Goal: Task Accomplishment & Management: Manage account settings

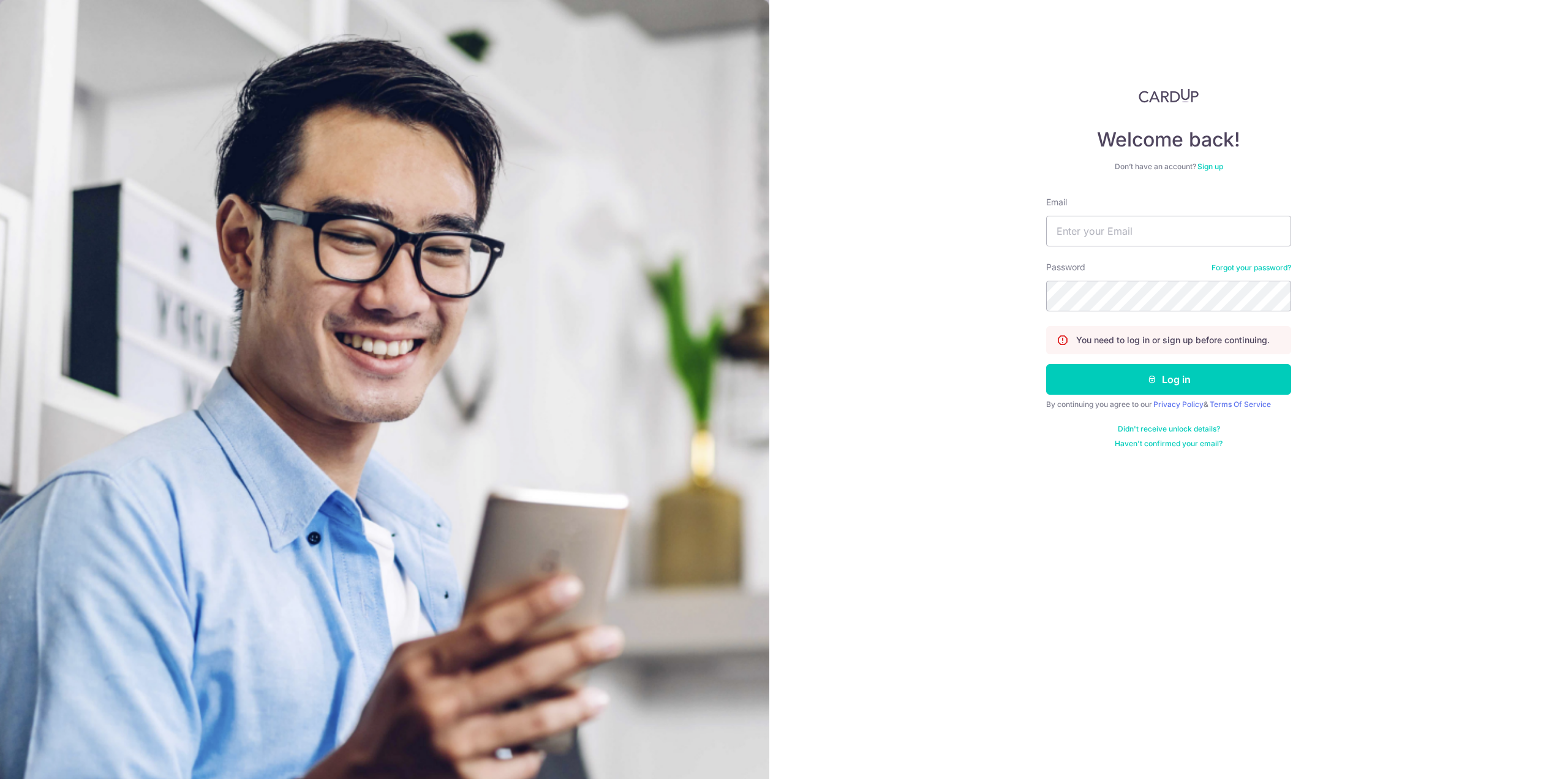
click at [1171, 187] on div "Welcome back! Don’t have an account? Sign up Email Password Forgot your passwor…" at bounding box center [1168, 269] width 245 height 361
click at [1162, 220] on div "Email" at bounding box center [1168, 221] width 245 height 50
click at [1162, 220] on input "Email" at bounding box center [1168, 230] width 245 height 31
type input "t"
type input "[EMAIL_ADDRESS][DOMAIN_NAME]"
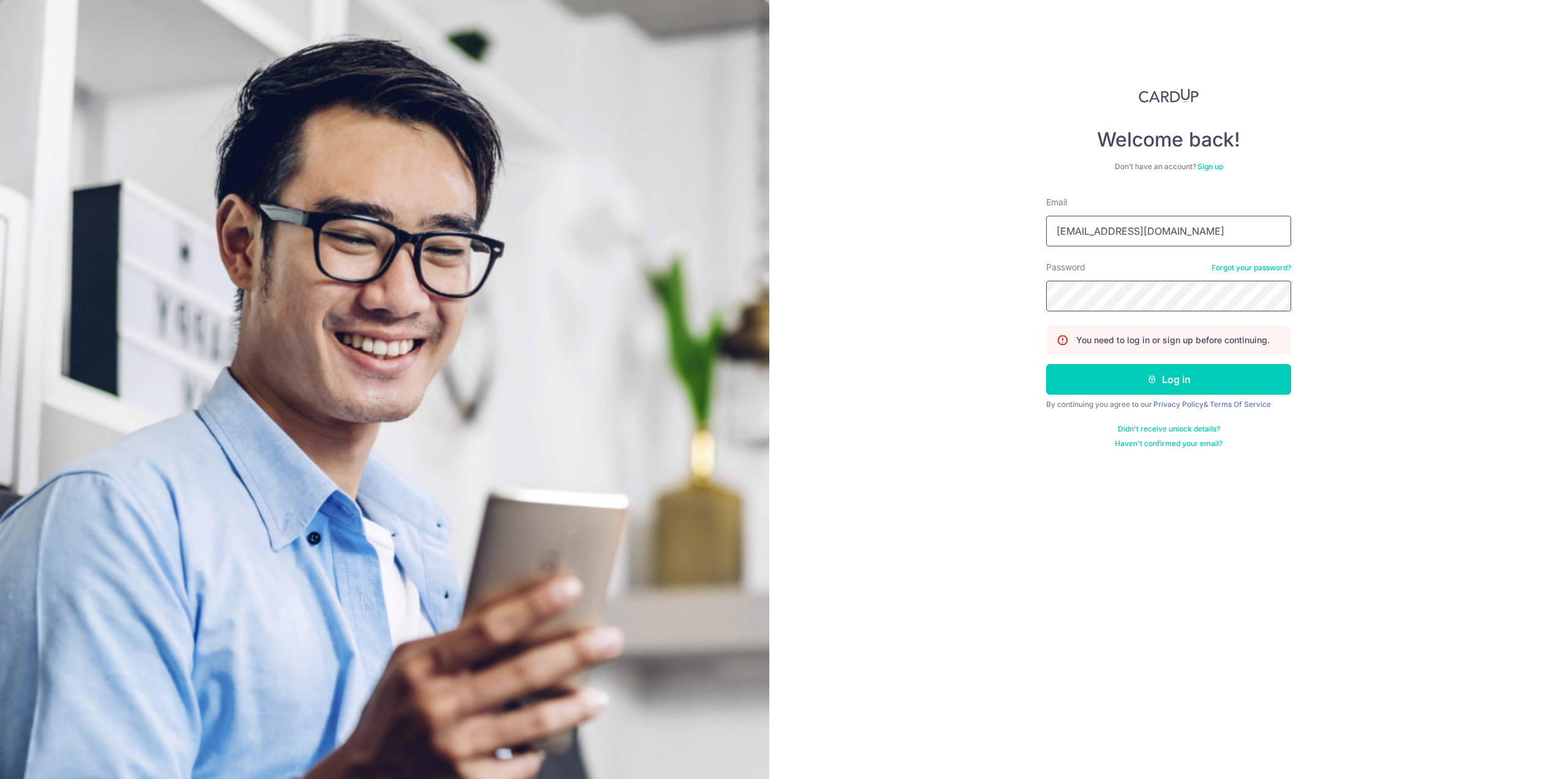
click at [1046, 364] on button "Log in" at bounding box center [1168, 379] width 245 height 31
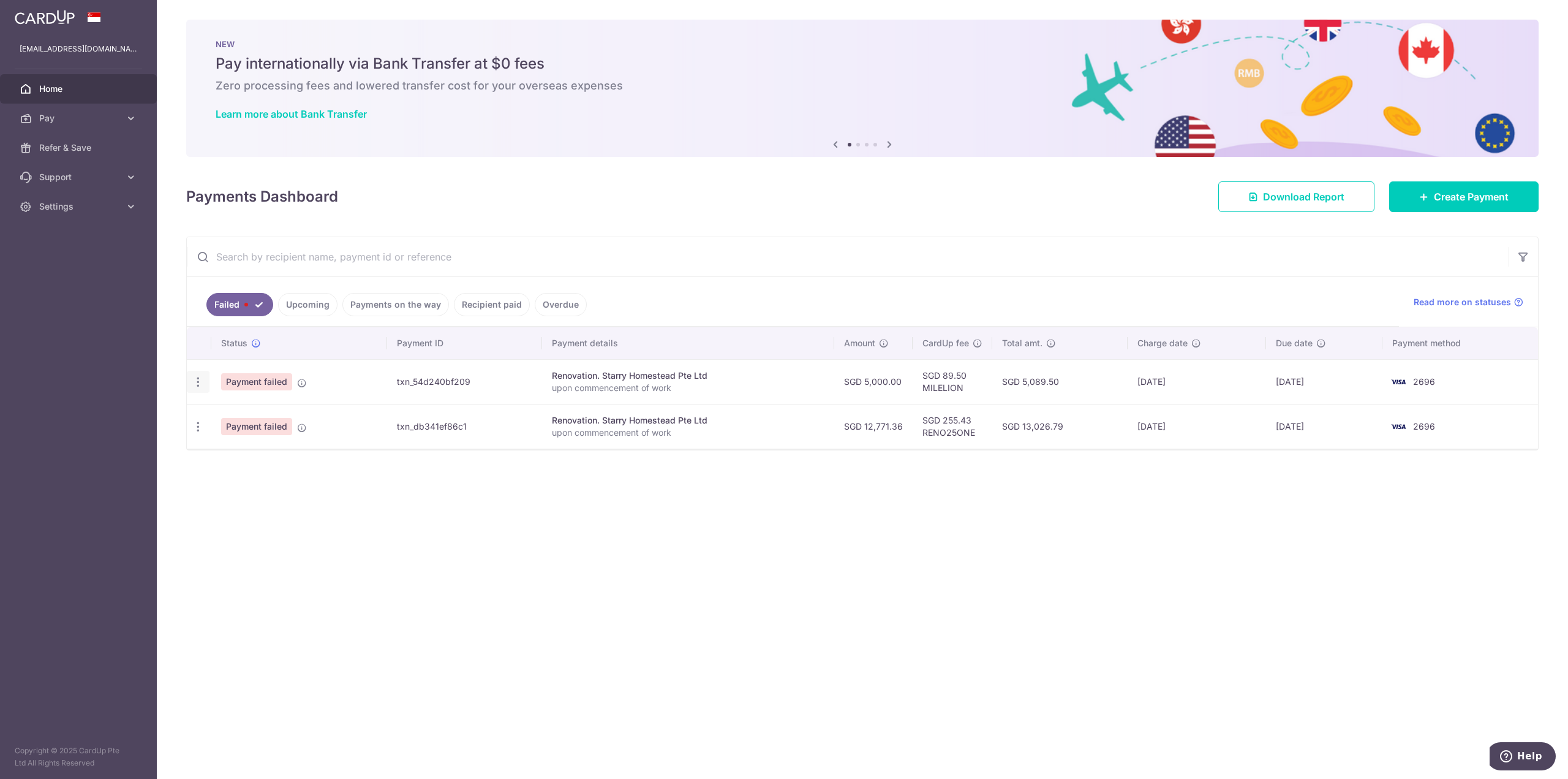
click at [200, 381] on icon "button" at bounding box center [198, 382] width 13 height 13
click at [244, 416] on span "Update payment" at bounding box center [262, 415] width 83 height 15
radio input "true"
type input "5,000.00"
type input "upon commencement of work"
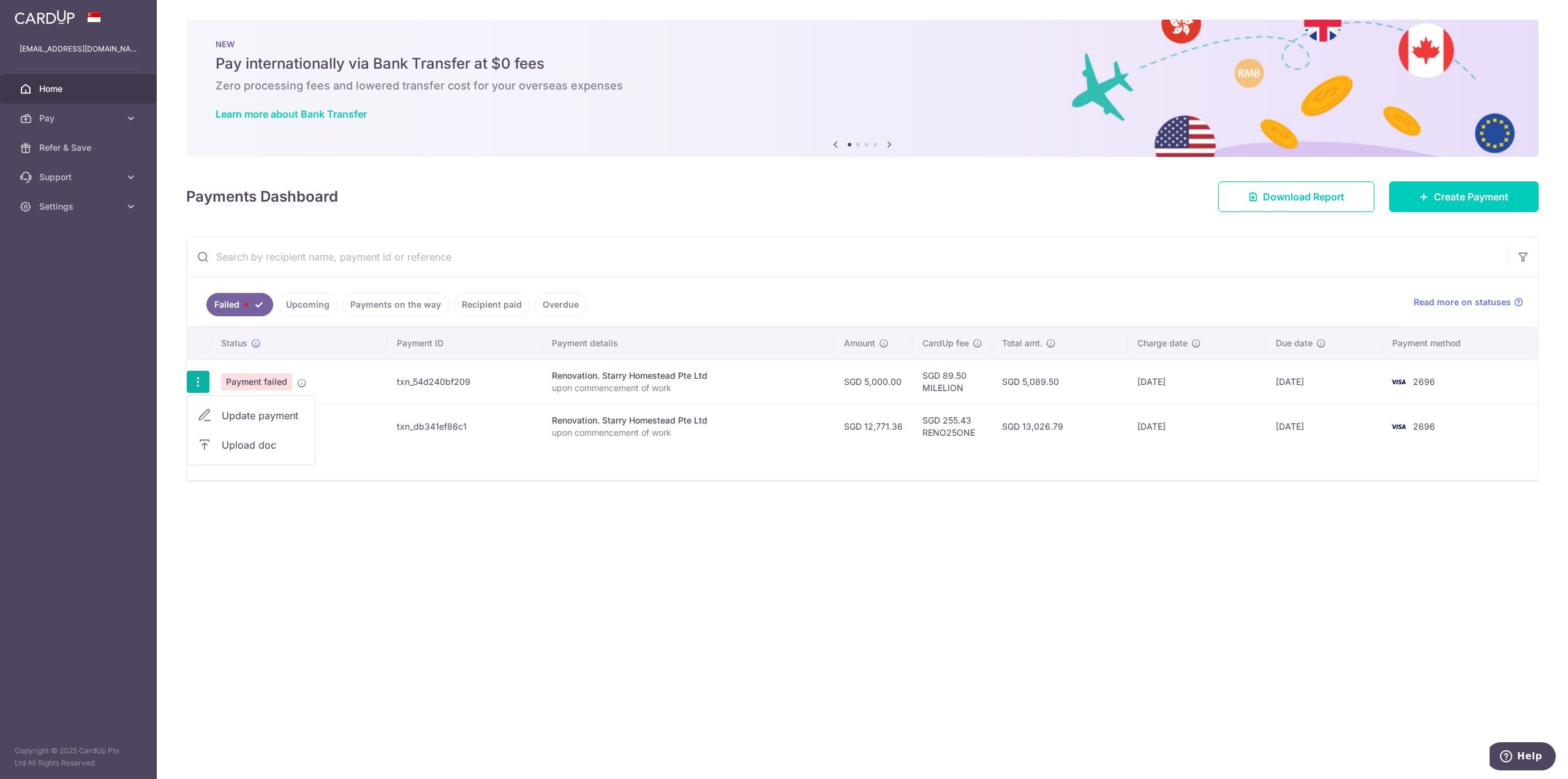
type input "40%"
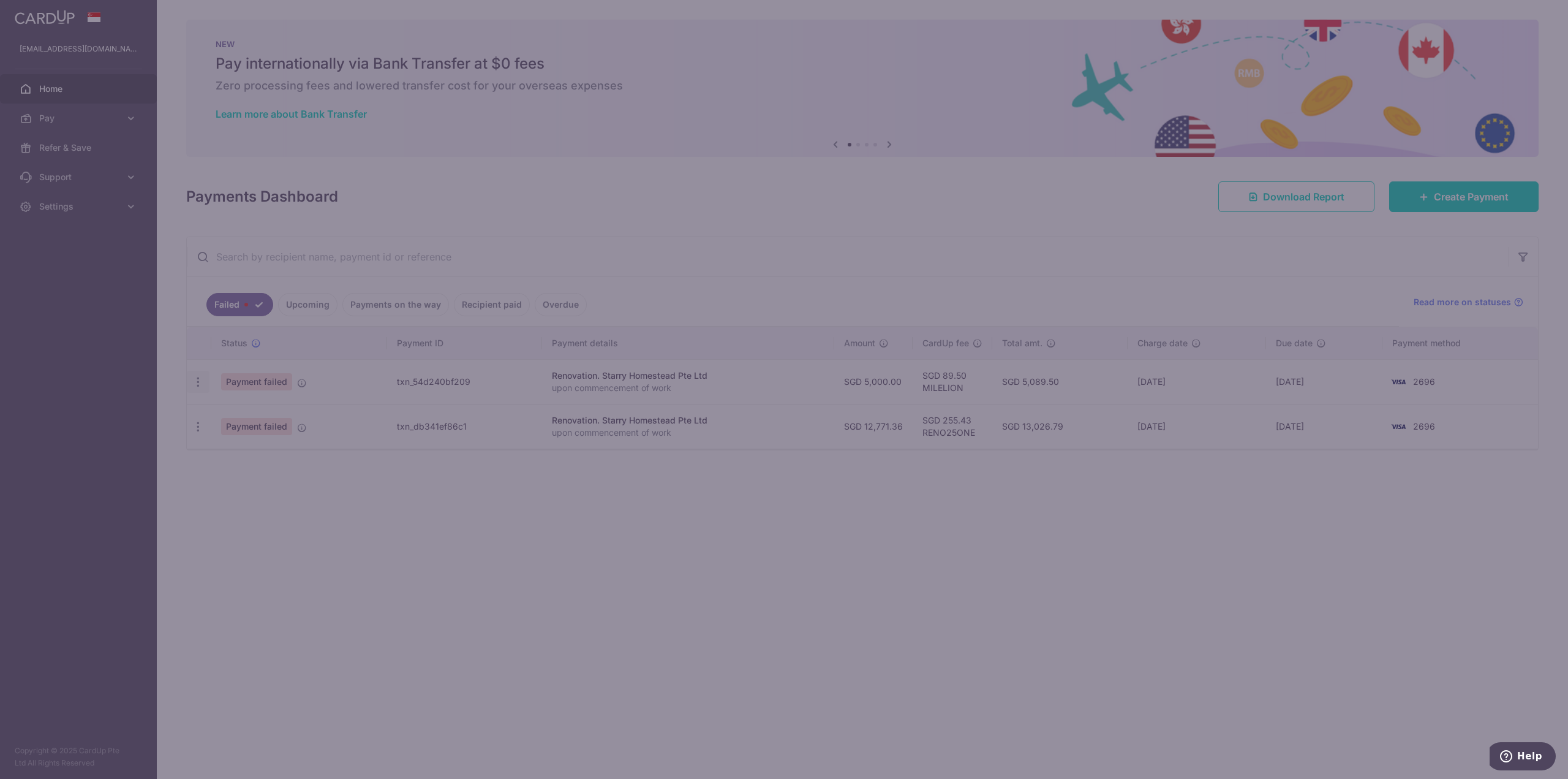
type input "MILELION"
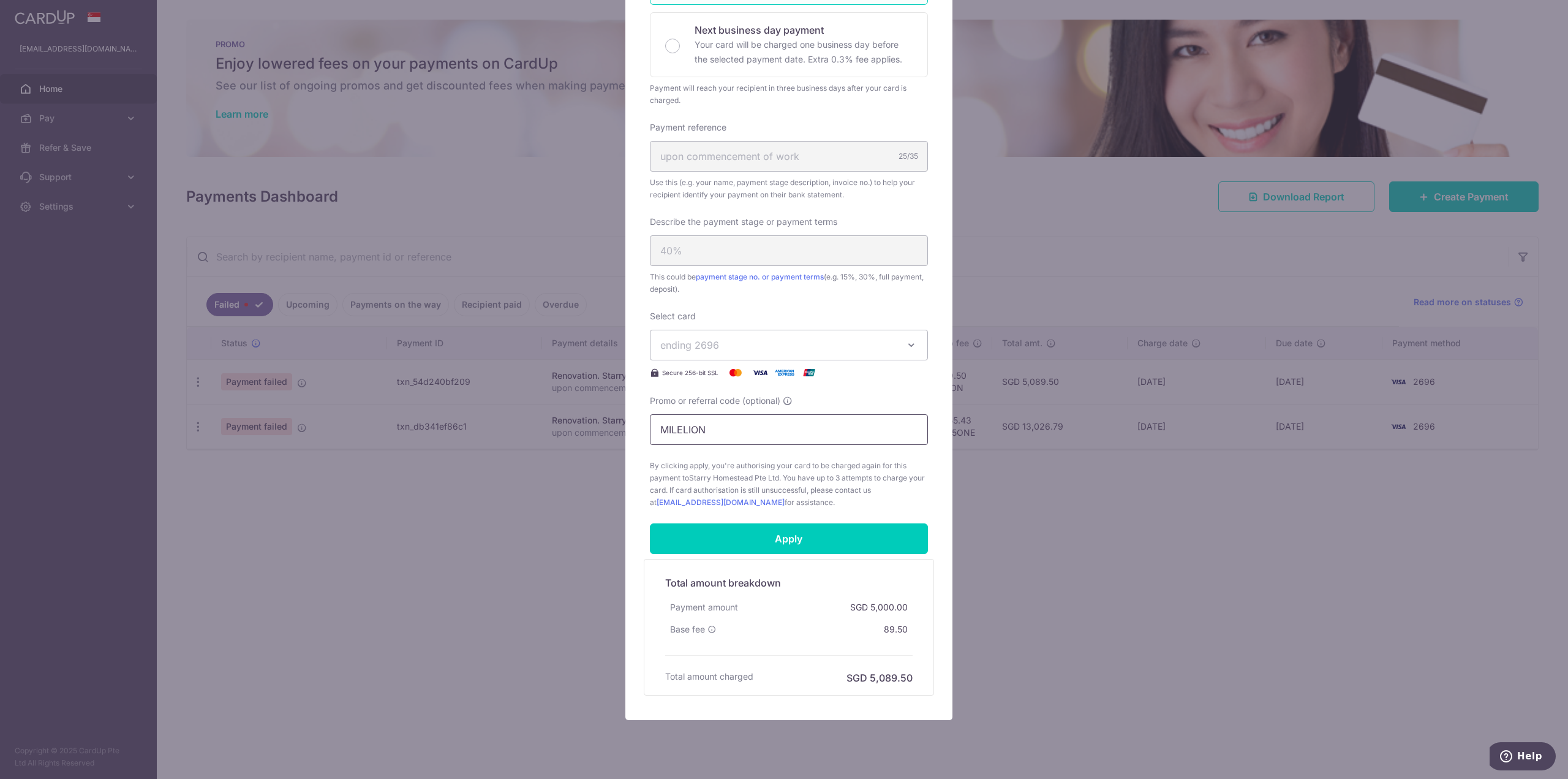
scroll to position [307, 0]
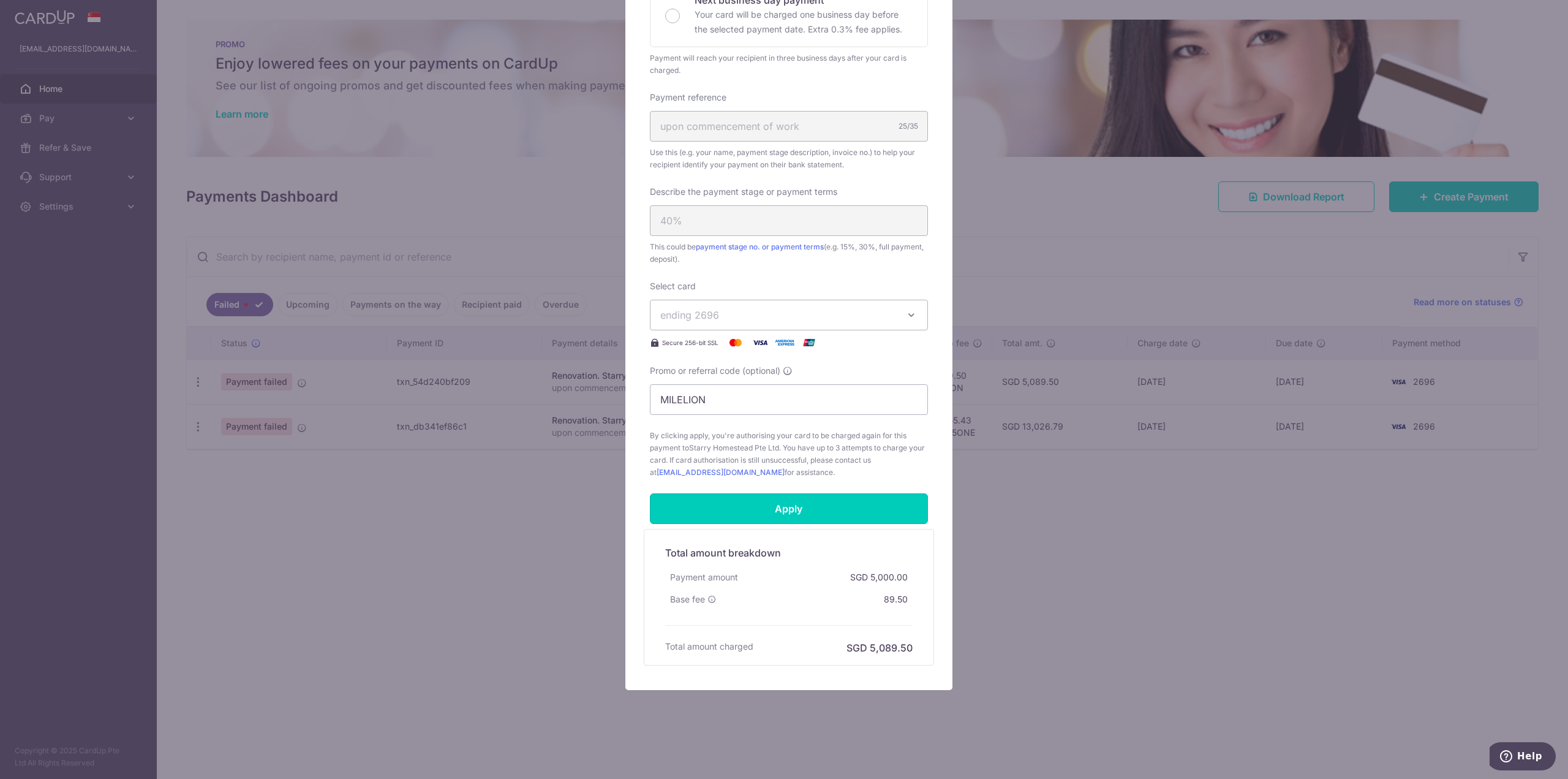
drag, startPoint x: 773, startPoint y: 510, endPoint x: 808, endPoint y: 473, distance: 50.9
click at [808, 473] on form "By clicking apply, you will make changes to all payments to Starry Homestead Pt…" at bounding box center [789, 248] width 278 height 835
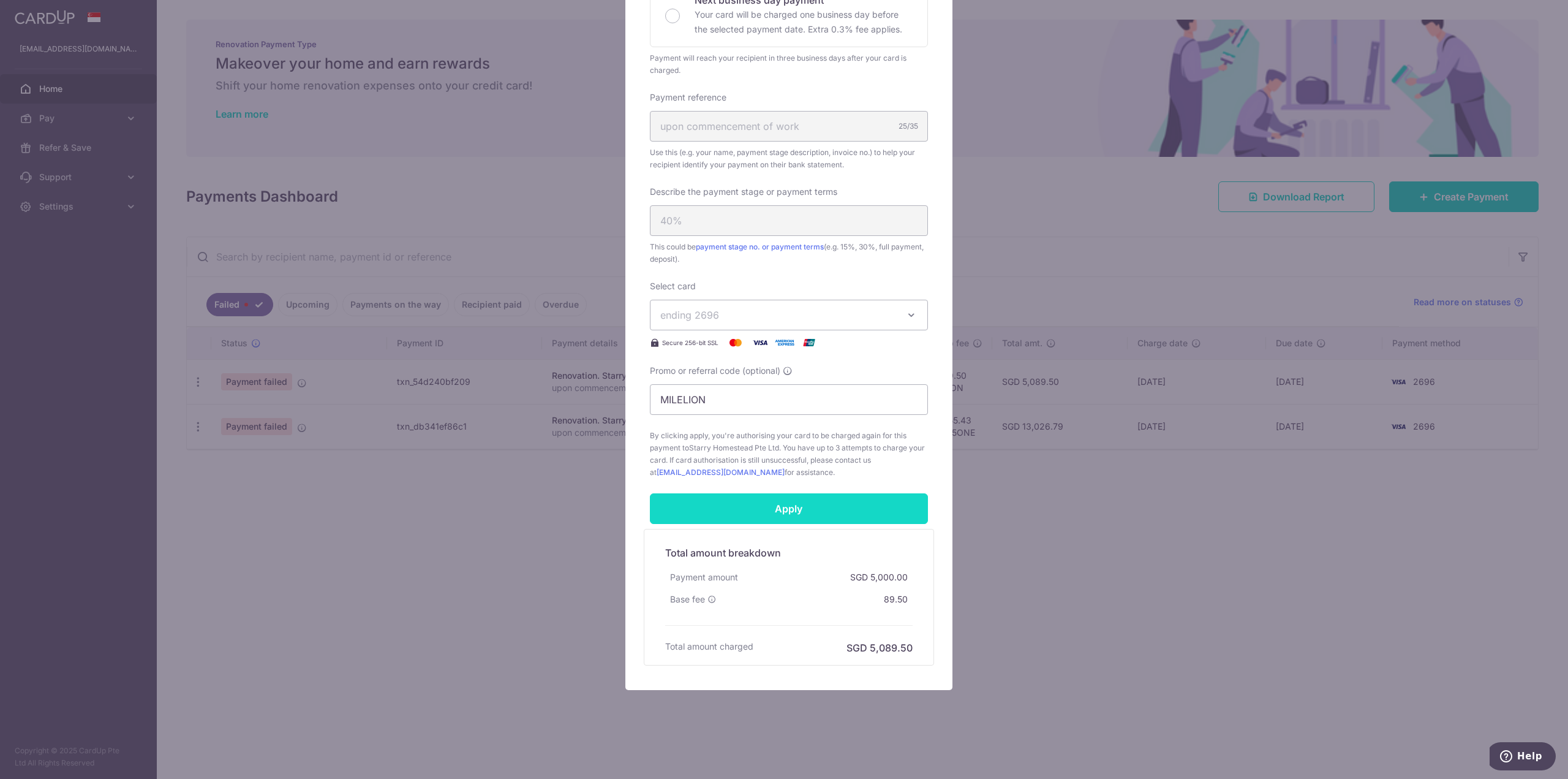
click at [800, 497] on input "Apply" at bounding box center [789, 508] width 278 height 31
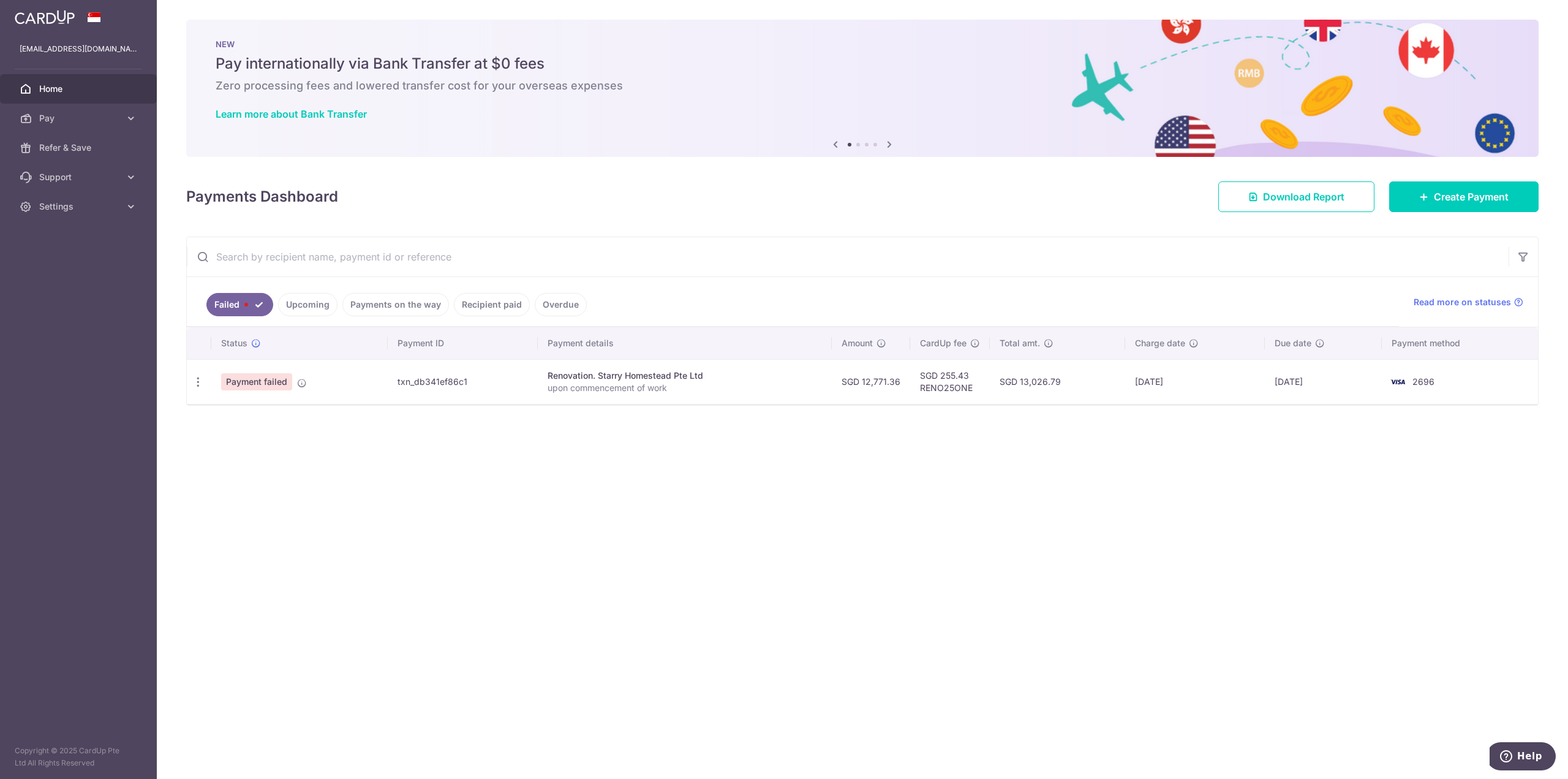
click at [296, 305] on link "Upcoming" at bounding box center [308, 305] width 60 height 24
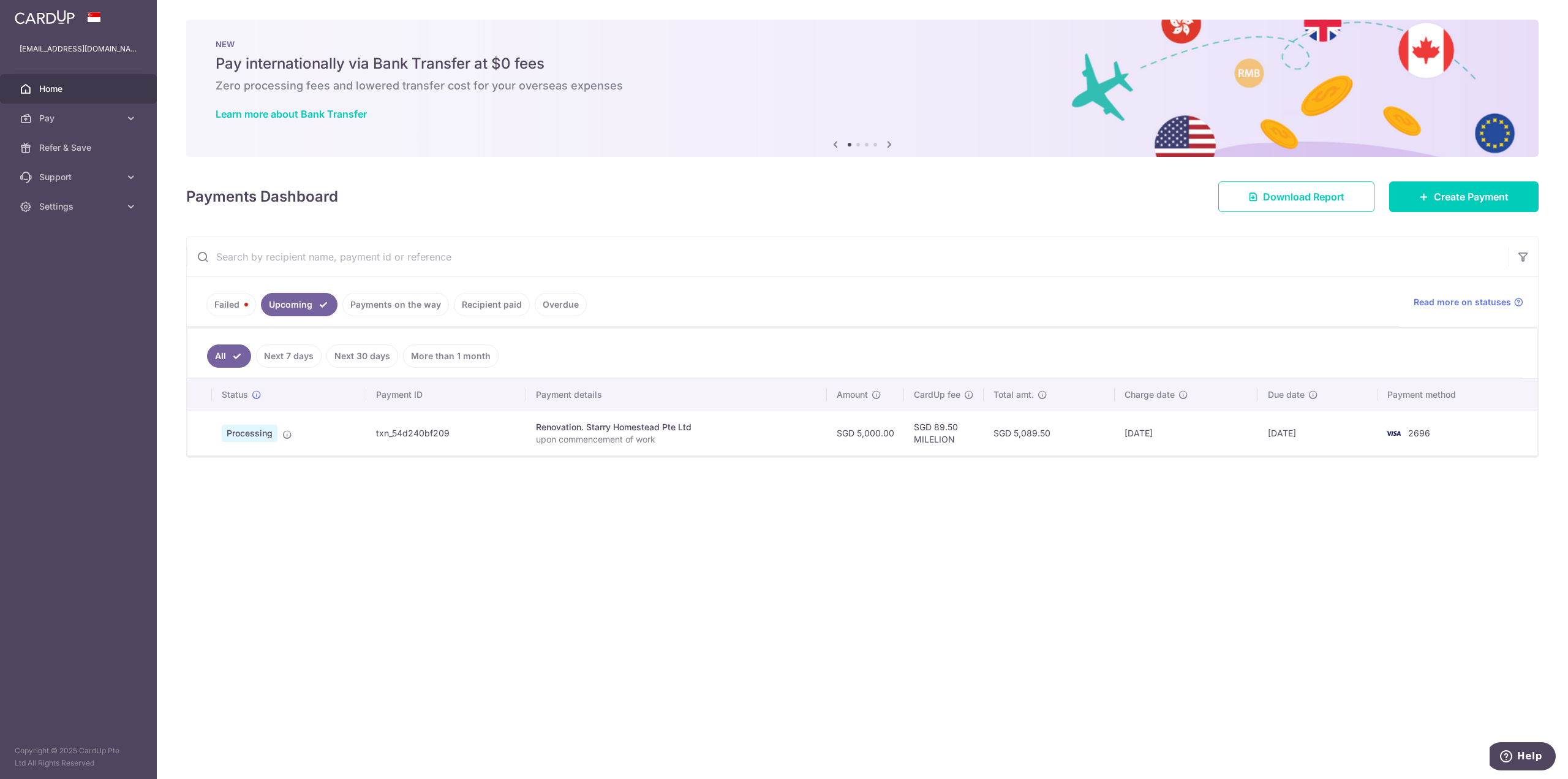
click at [242, 305] on link "Failed" at bounding box center [231, 305] width 50 height 24
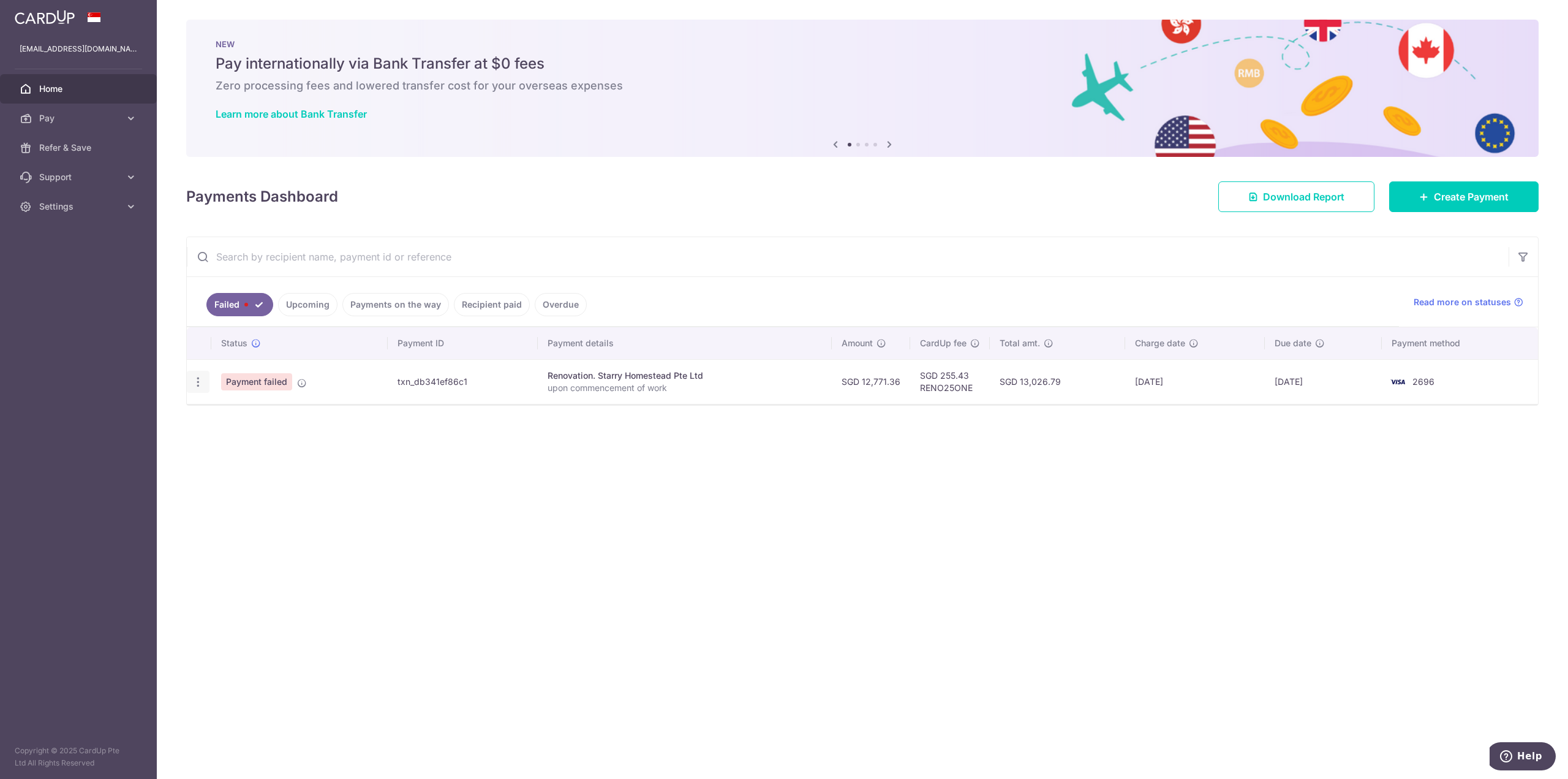
click at [195, 385] on icon "button" at bounding box center [198, 382] width 13 height 13
click at [223, 411] on span "Update payment" at bounding box center [262, 415] width 83 height 15
radio input "true"
type input "12,771.36"
type input "upon commencement of work"
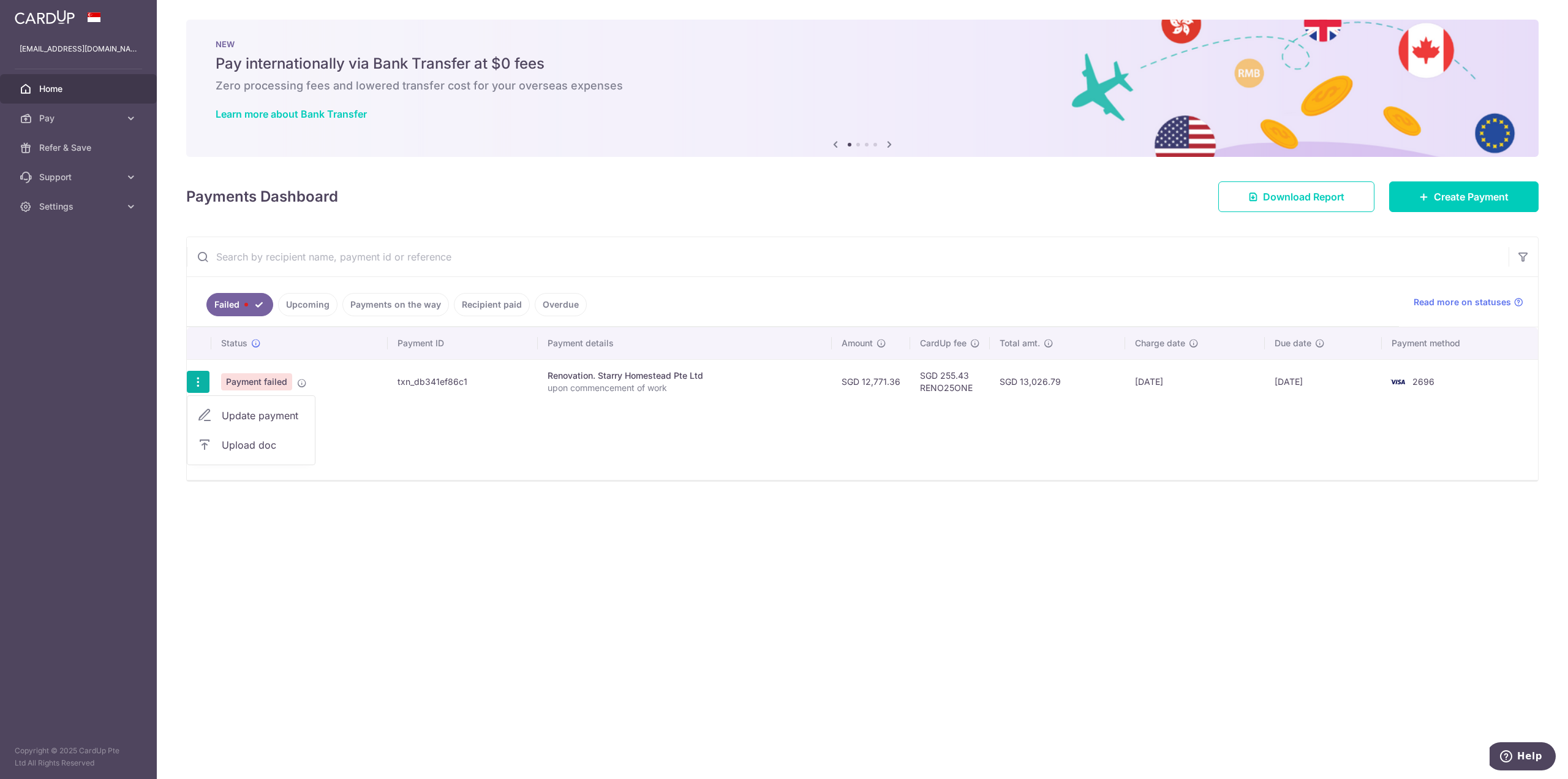
type input "40%"
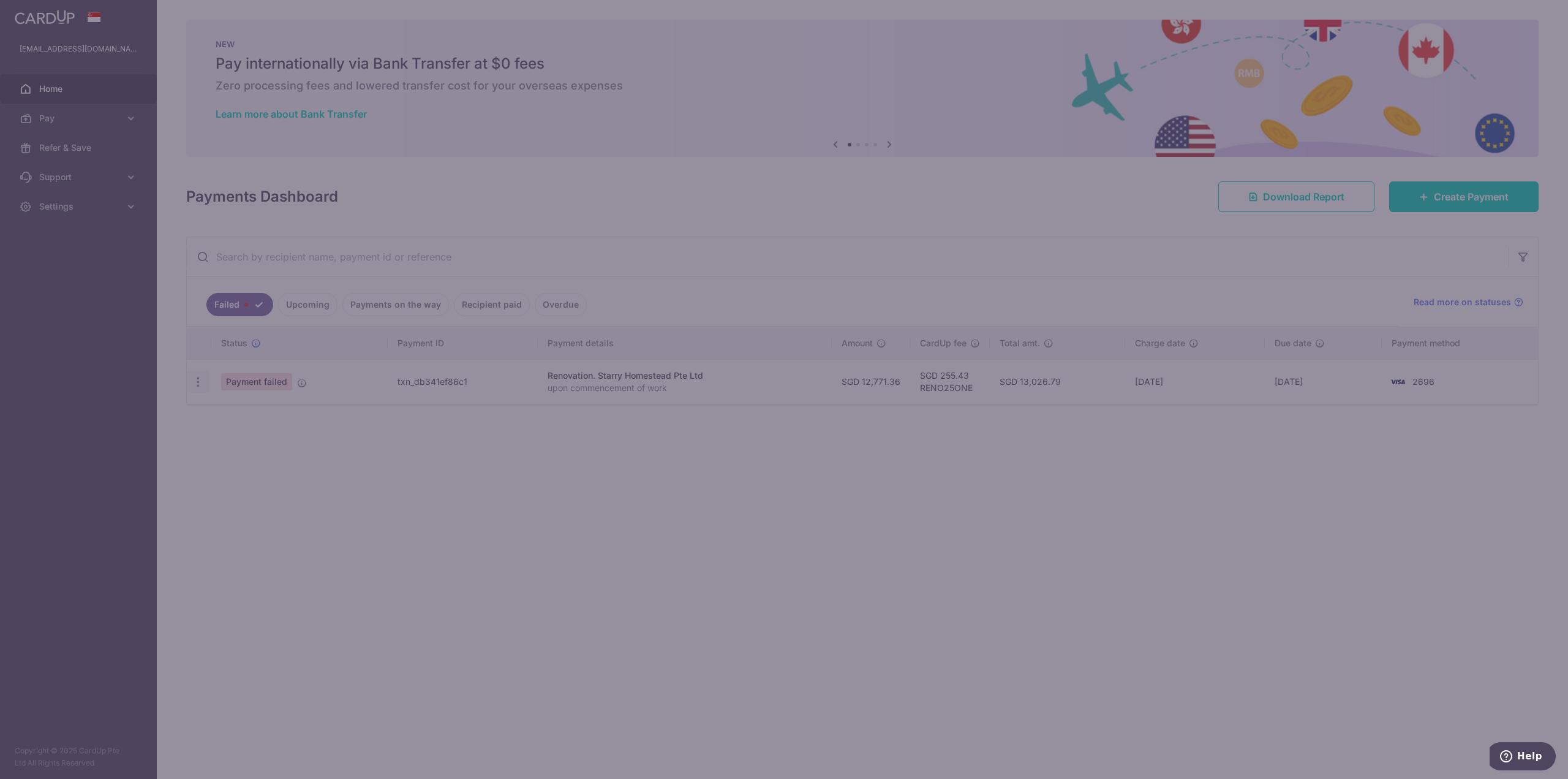
type input "RENO25ONE"
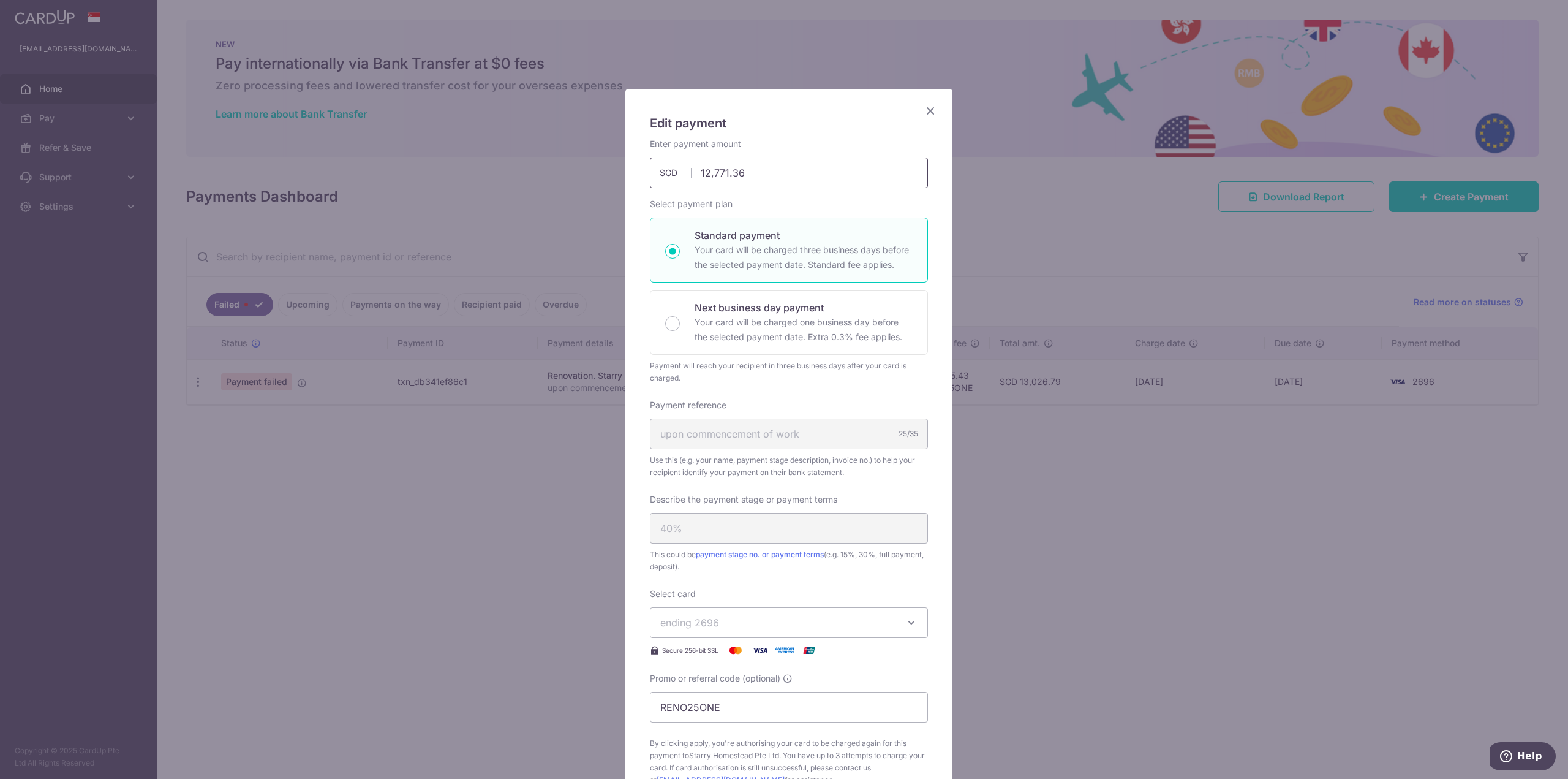
click at [703, 171] on input "12,771.36" at bounding box center [789, 172] width 278 height 31
click at [705, 171] on input "12,771.36" at bounding box center [789, 172] width 278 height 31
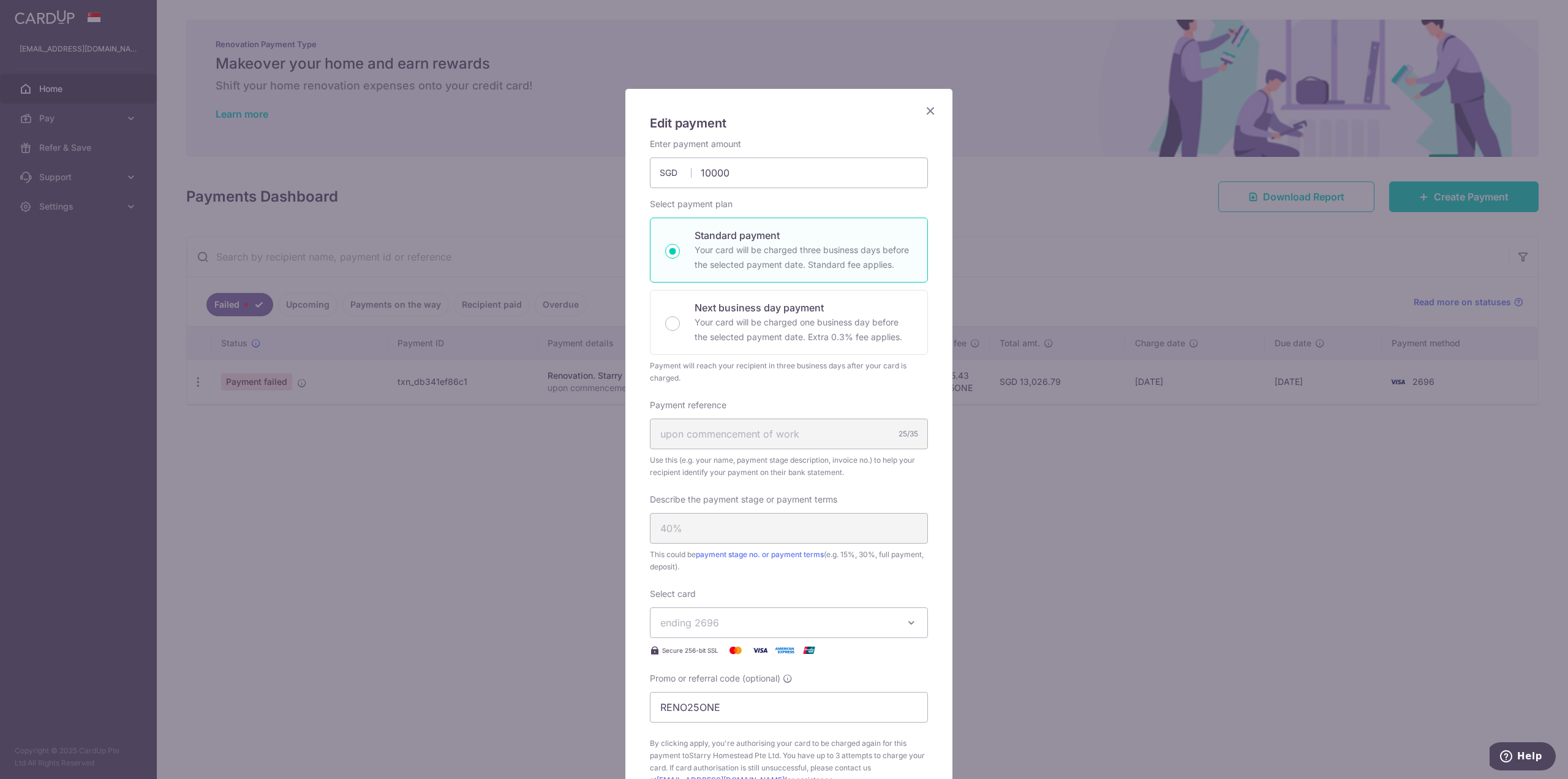
type input "10,000.00"
click at [929, 382] on div "Edit payment By clicking apply, you will make changes to all payments to Starry…" at bounding box center [789, 543] width 327 height 909
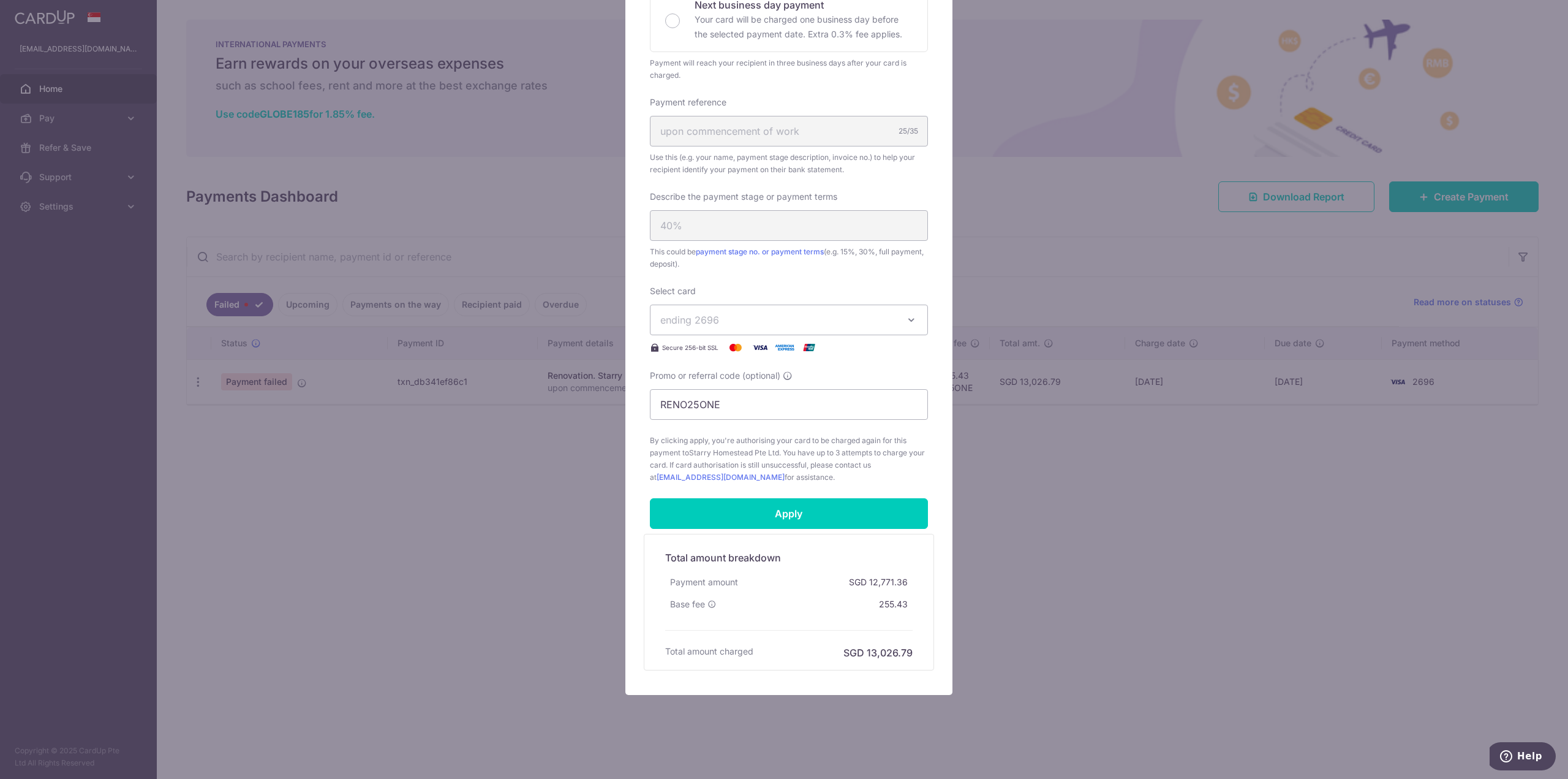
scroll to position [306, 0]
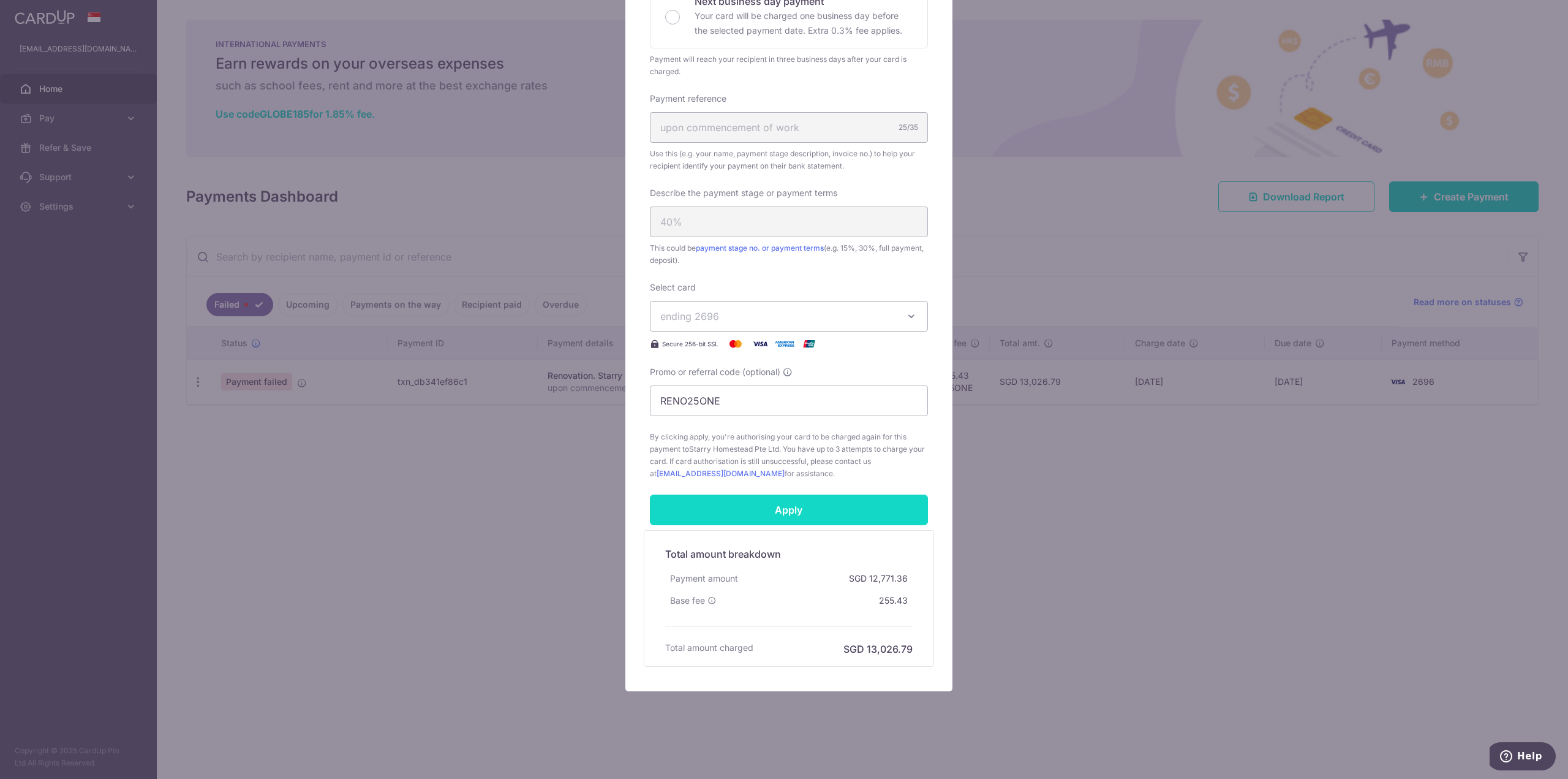
click at [883, 516] on input "Apply" at bounding box center [789, 509] width 278 height 31
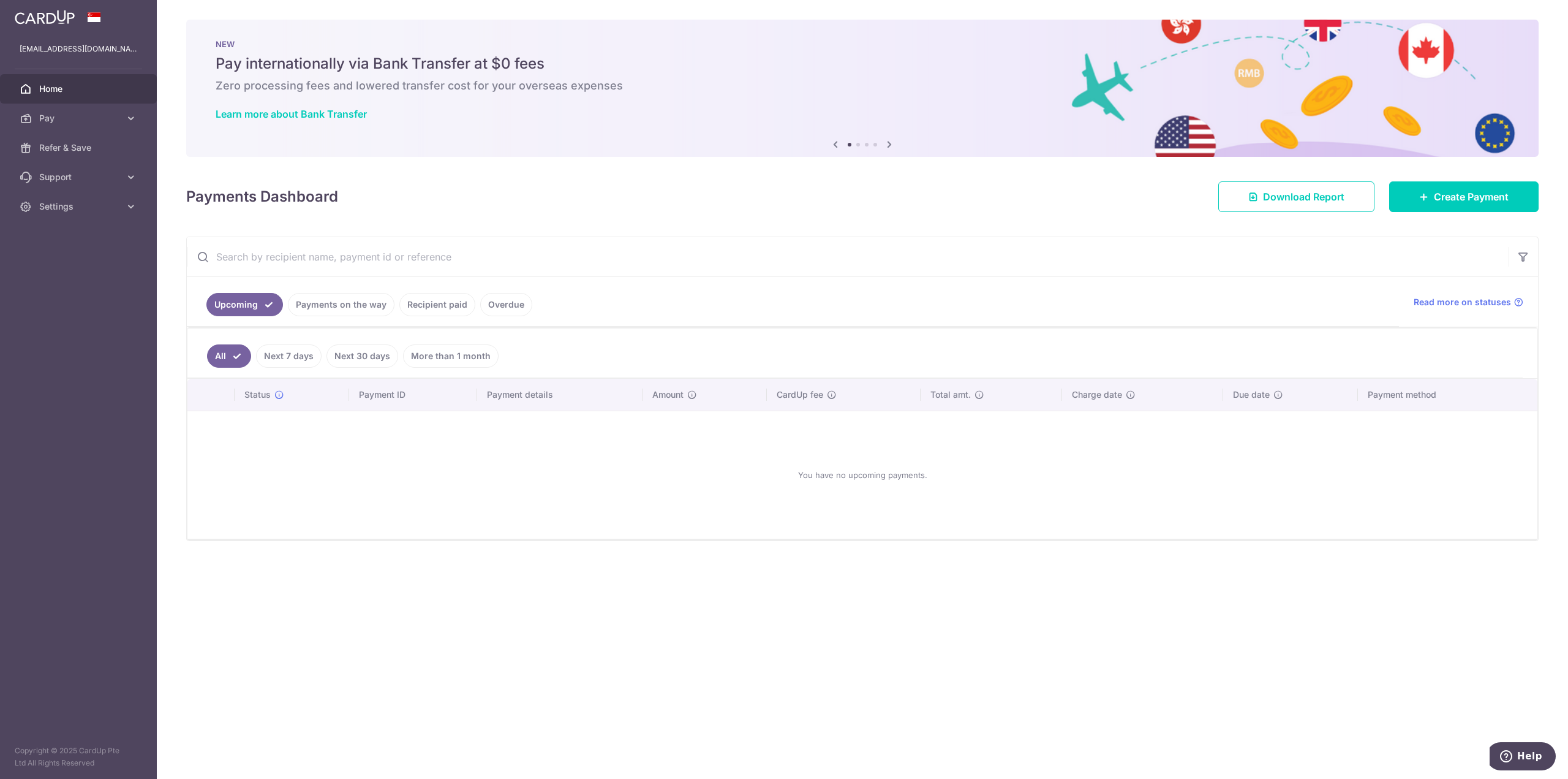
click at [344, 303] on link "Payments on the way" at bounding box center [341, 305] width 107 height 24
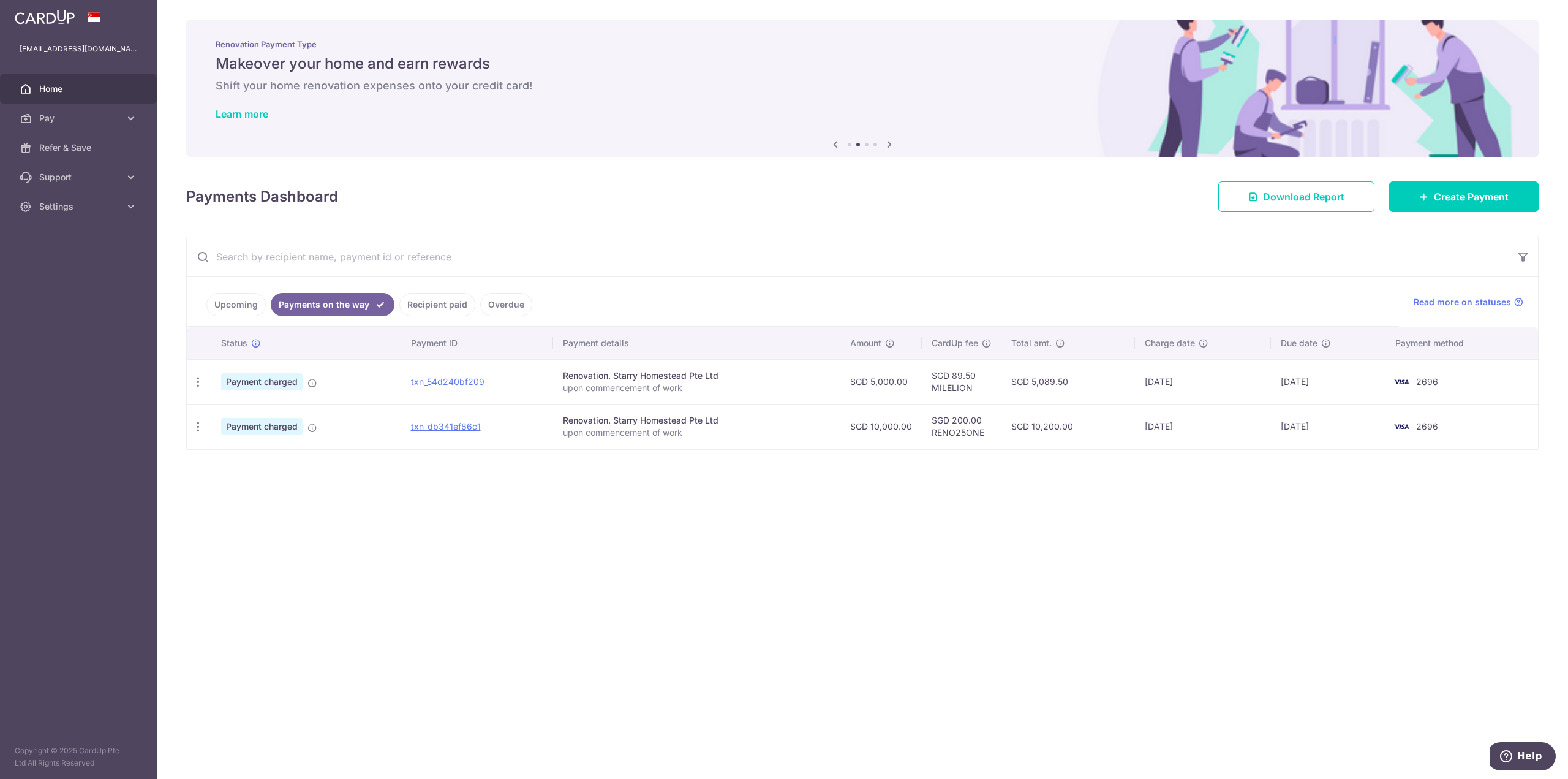
click at [1222, 495] on div "× Pause Schedule Pause all future payments in this series Pause just this one p…" at bounding box center [862, 390] width 1411 height 779
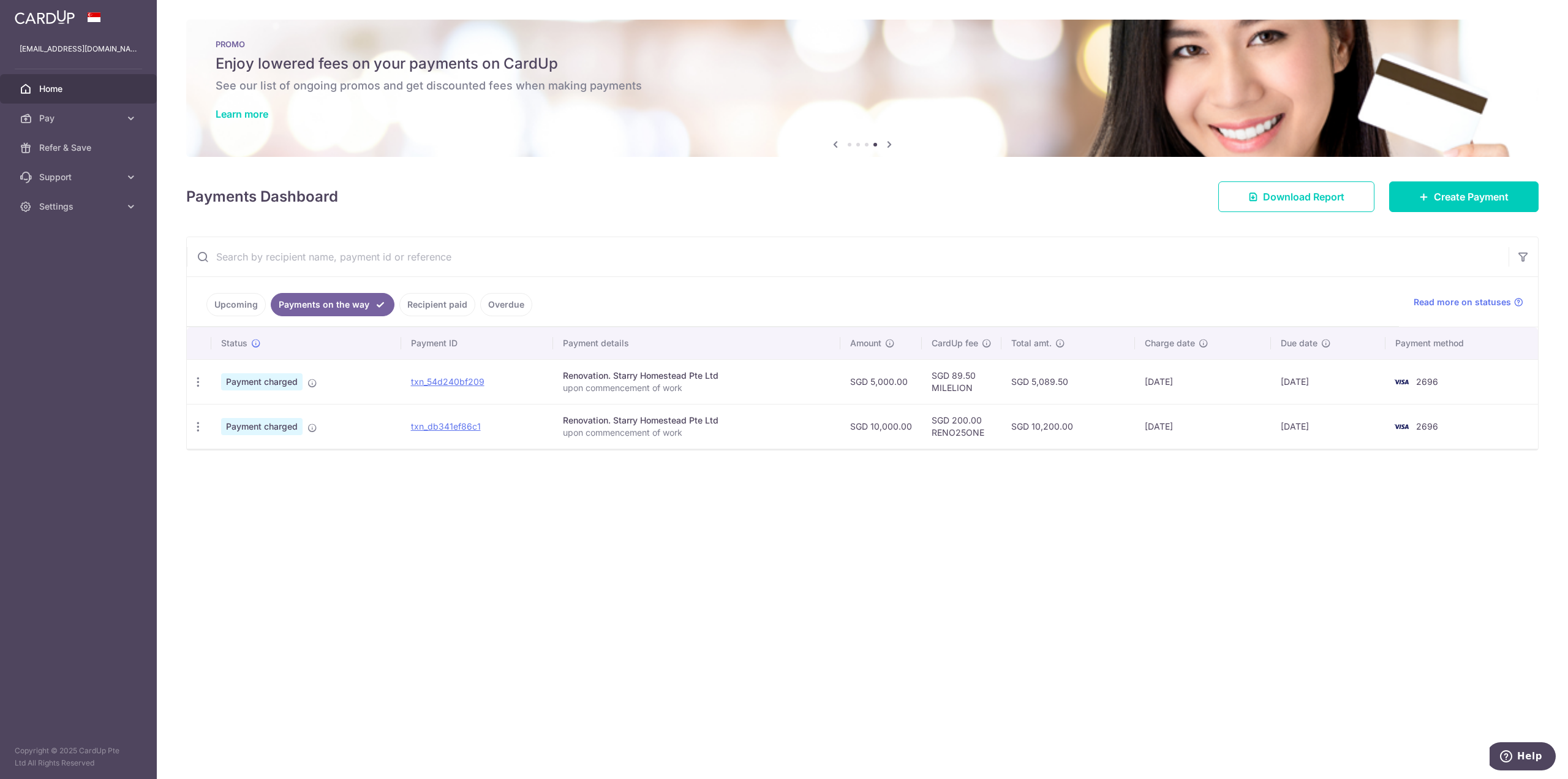
click at [998, 611] on div "× Pause Schedule Pause all future payments in this series Pause just this one p…" at bounding box center [862, 390] width 1411 height 779
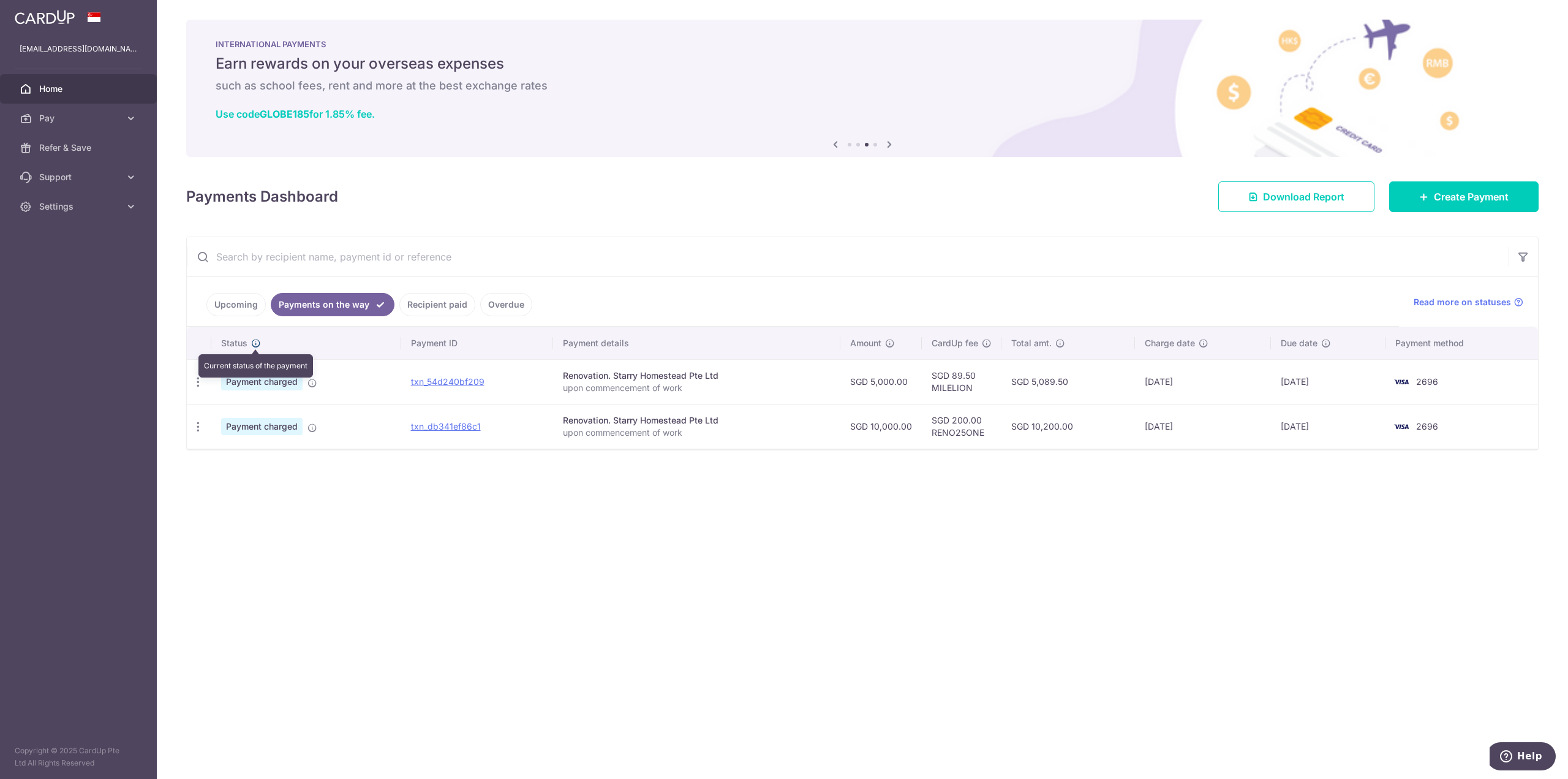
click at [252, 345] on icon at bounding box center [256, 342] width 10 height 10
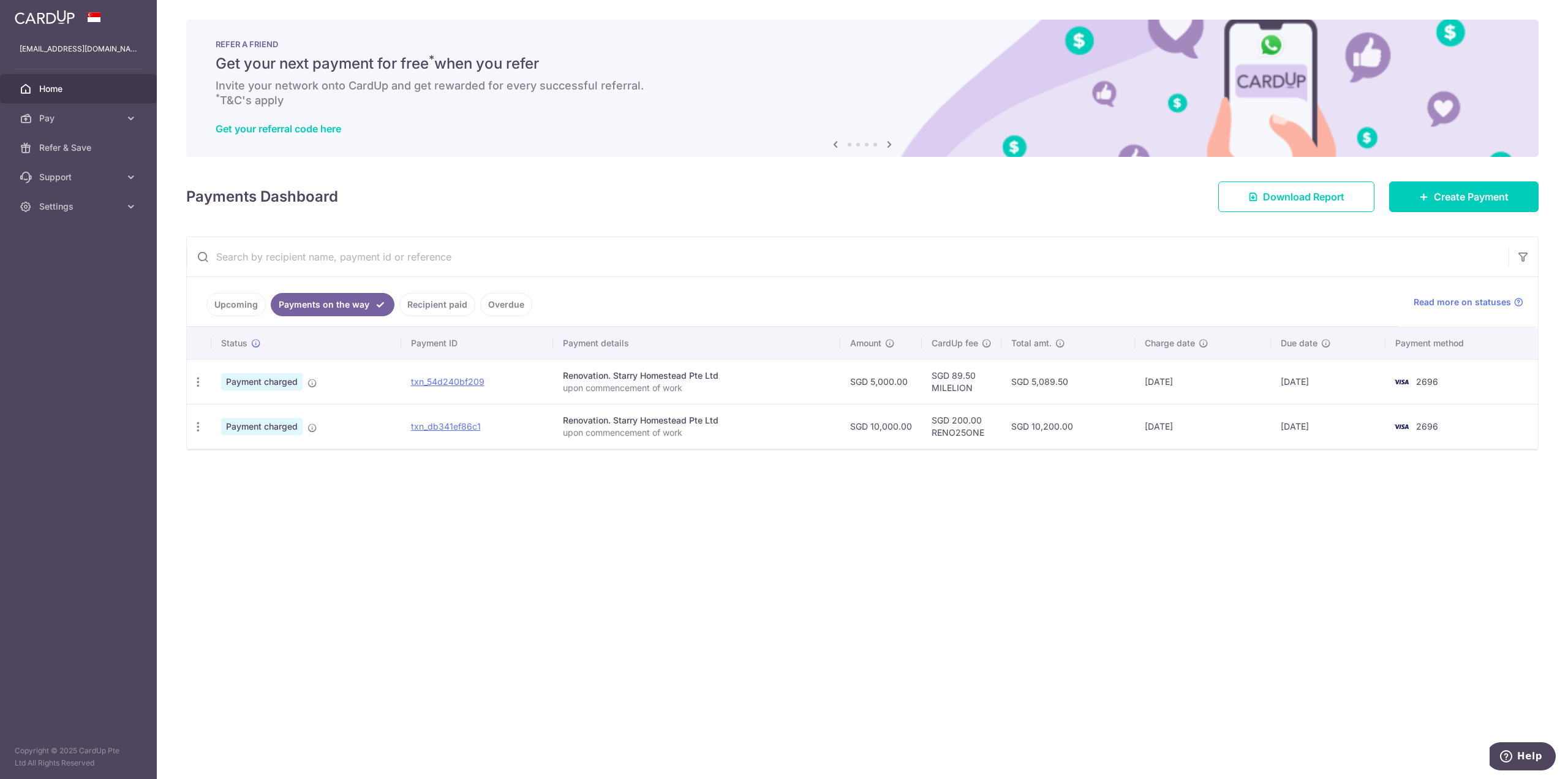
click at [1277, 518] on div "× Pause Schedule Pause all future payments in this series Pause just this one p…" at bounding box center [862, 390] width 1411 height 779
